Goal: Find specific page/section: Find specific page/section

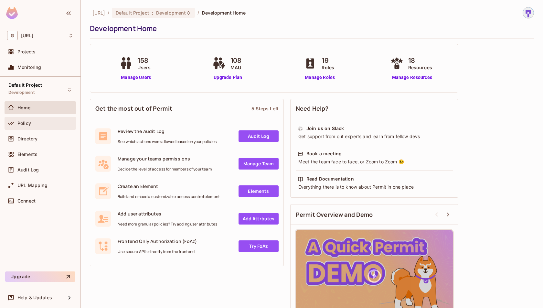
click at [22, 122] on span "Policy" at bounding box center [24, 123] width 14 height 5
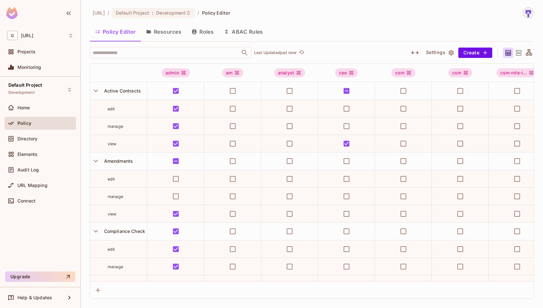
click at [163, 58] on div "​ Last Updated just now Settings Create admin am analyst ceo csm csm csm-role-i…" at bounding box center [312, 173] width 444 height 252
click at [156, 52] on input "text" at bounding box center [165, 52] width 148 height 11
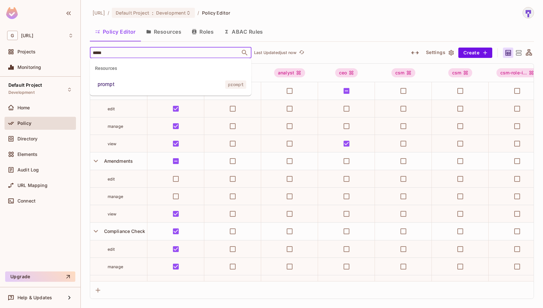
type input "******"
click at [148, 89] on li "prompt prompt" at bounding box center [171, 85] width 162 height 12
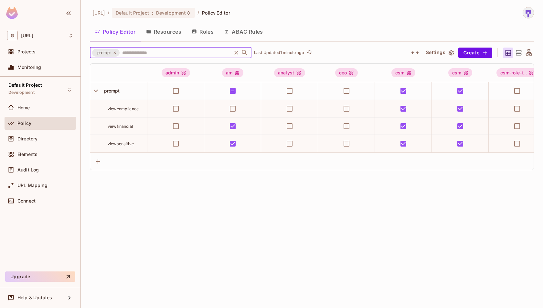
click at [326, 16] on div "[URL] / Default Project : Development / Policy Editor" at bounding box center [312, 12] width 444 height 11
